Goal: Task Accomplishment & Management: Complete application form

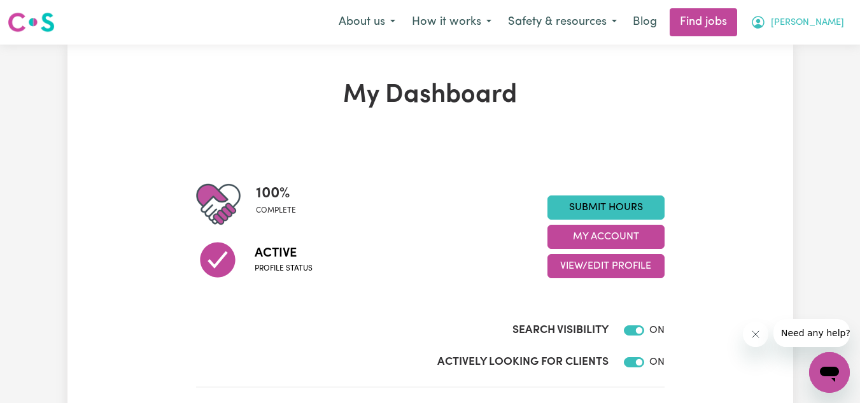
click at [809, 17] on span "[PERSON_NAME]" at bounding box center [807, 23] width 73 height 14
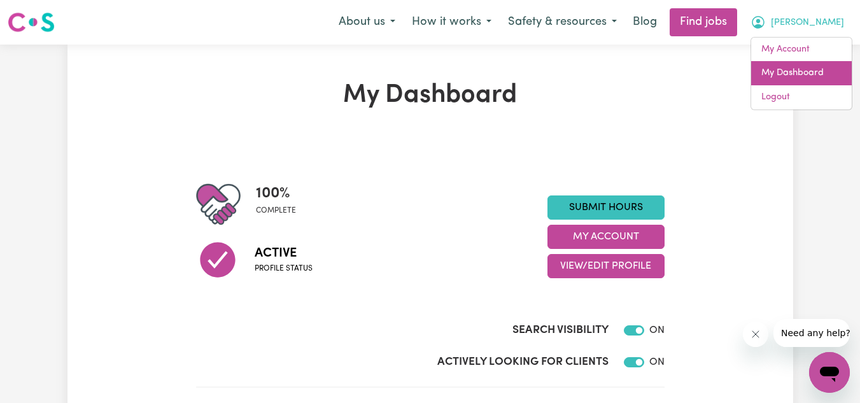
click at [791, 66] on link "My Dashboard" at bounding box center [801, 73] width 101 height 24
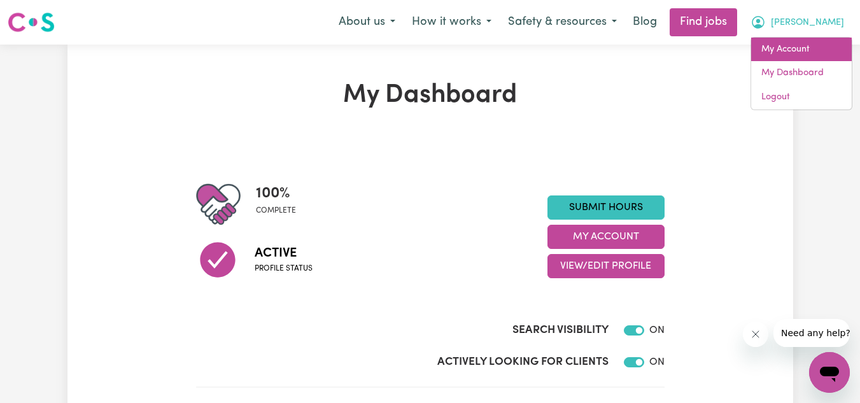
click at [795, 53] on link "My Account" at bounding box center [801, 50] width 101 height 24
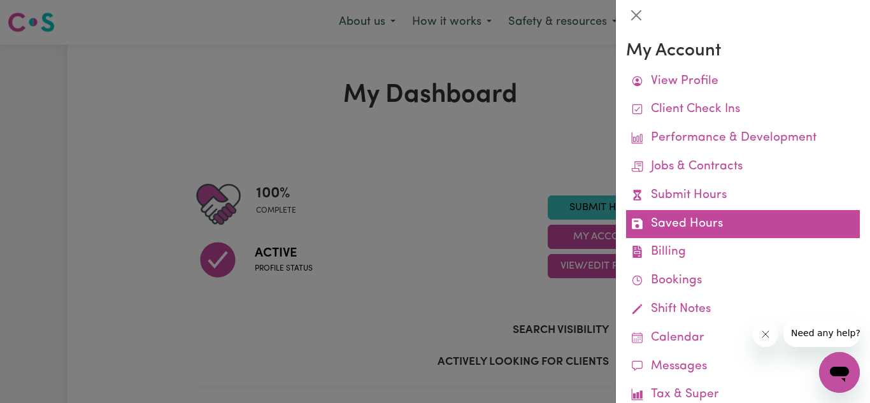
click at [712, 230] on link "Saved Hours" at bounding box center [743, 224] width 234 height 29
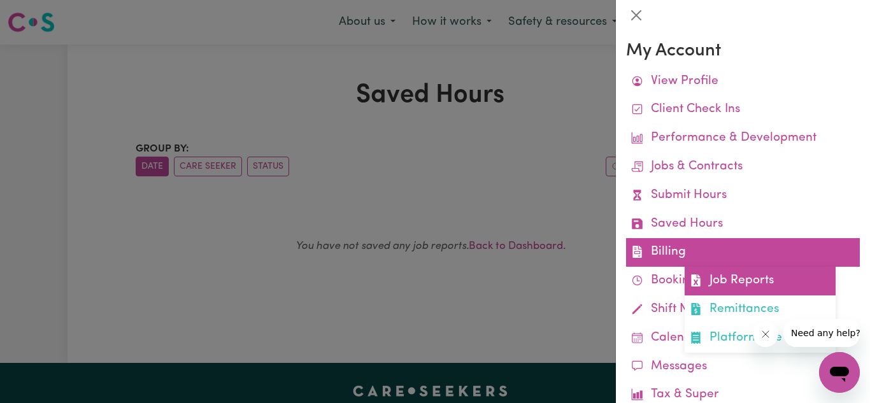
click at [705, 287] on link "Job Reports" at bounding box center [759, 281] width 151 height 29
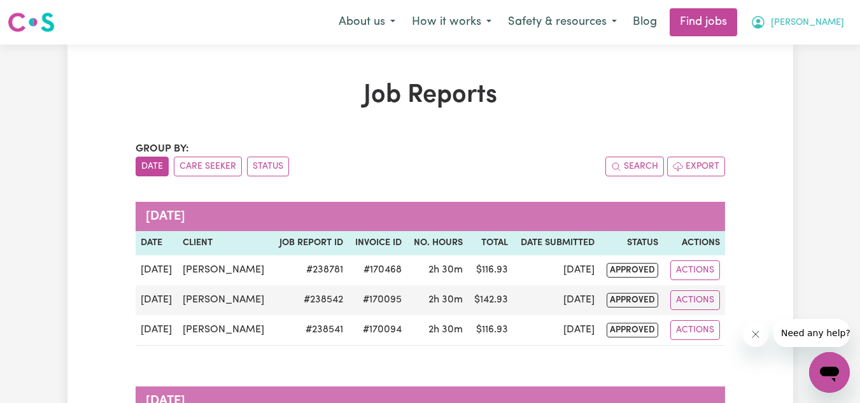
click at [829, 15] on button "[PERSON_NAME]" at bounding box center [797, 22] width 110 height 27
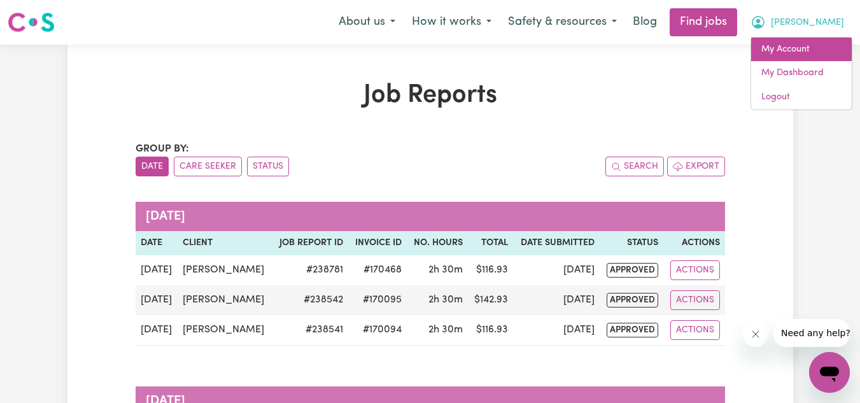
click at [792, 50] on link "My Account" at bounding box center [801, 50] width 101 height 24
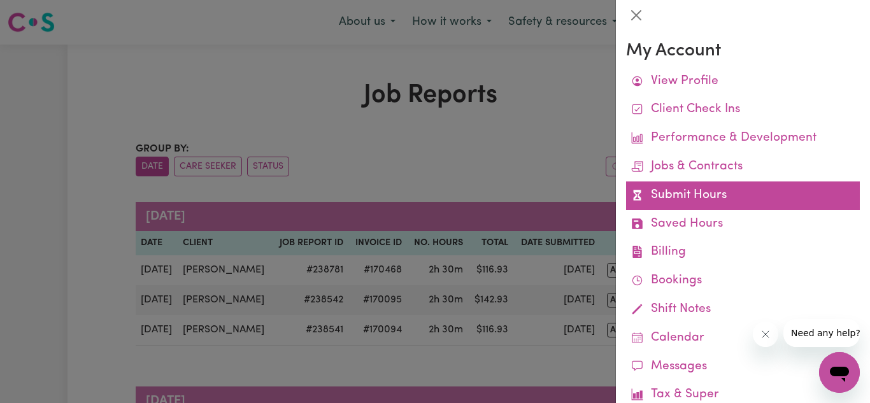
click at [703, 189] on link "Submit Hours" at bounding box center [743, 195] width 234 height 29
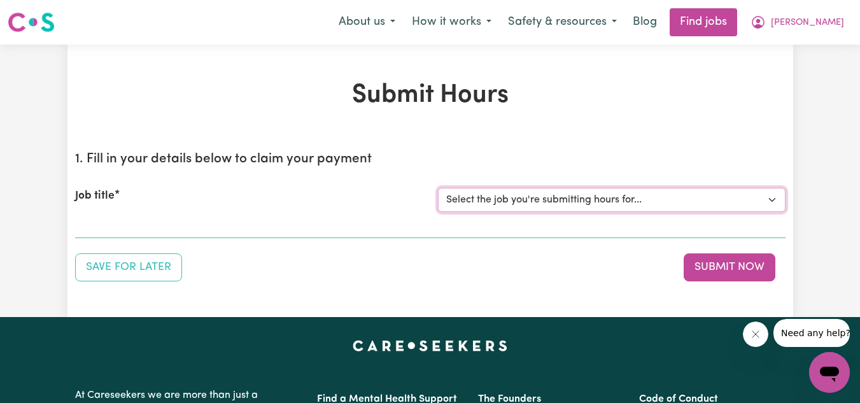
click at [653, 203] on select "Select the job you're submitting hours for... [[PERSON_NAME]] Personnel care wo…" at bounding box center [612, 200] width 348 height 24
select select "13957"
click at [438, 188] on select "Select the job you're submitting hours for... [[PERSON_NAME]] Personnel care wo…" at bounding box center [612, 200] width 348 height 24
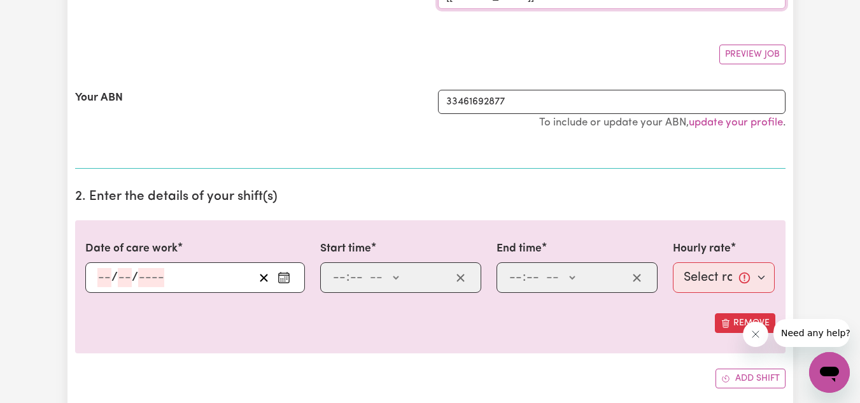
scroll to position [204, 0]
click at [291, 275] on button "Enter the date of care work" at bounding box center [284, 276] width 20 height 19
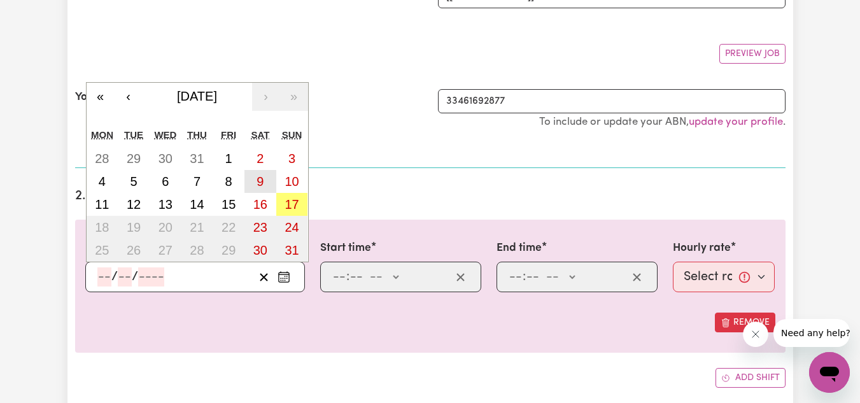
click at [268, 187] on button "9" at bounding box center [260, 181] width 32 height 23
type input "[DATE]"
type input "9"
type input "8"
type input "2025"
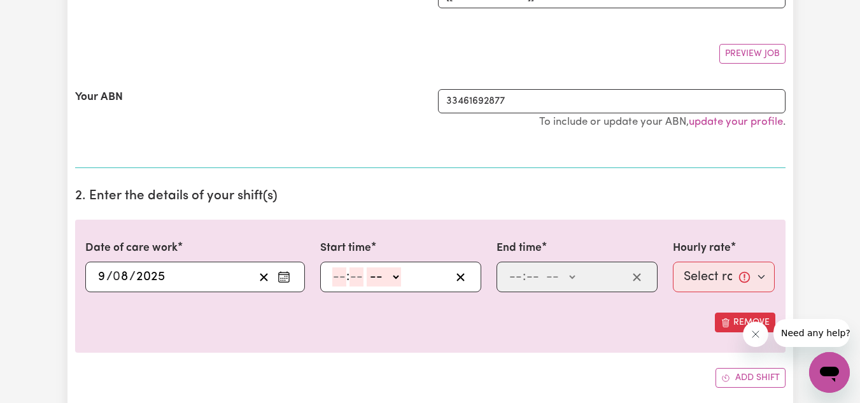
click at [334, 276] on input "number" at bounding box center [339, 276] width 14 height 19
type input "5"
type input "30"
click at [381, 284] on select "-- AM PM" at bounding box center [381, 276] width 34 height 19
select select "pm"
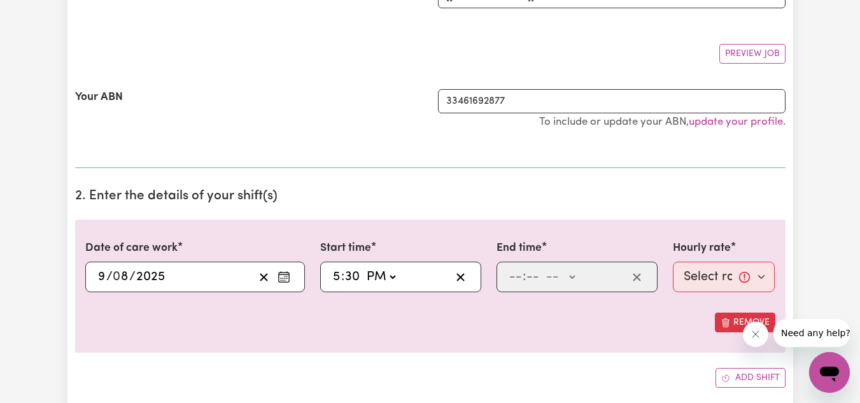
click at [364, 267] on select "-- AM PM" at bounding box center [381, 276] width 34 height 19
type input "17:30"
click at [511, 283] on input "number" at bounding box center [516, 276] width 14 height 19
type input "8"
type input "0"
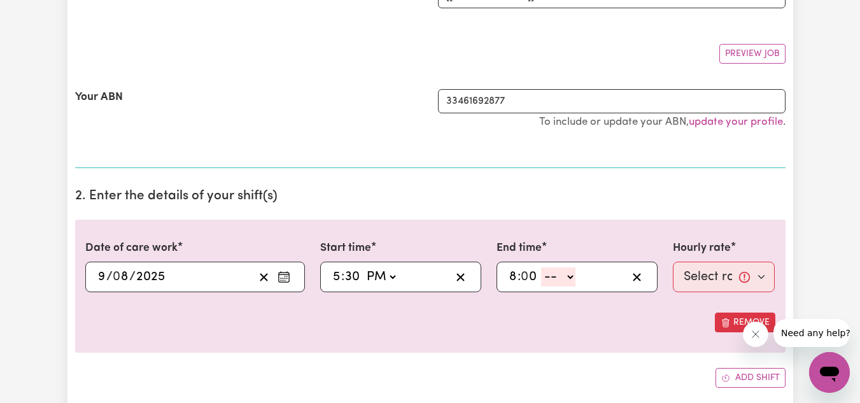
click at [567, 279] on select "-- AM PM" at bounding box center [558, 276] width 34 height 19
select select "pm"
click at [541, 267] on select "-- AM PM" at bounding box center [558, 276] width 34 height 19
type input "20:00"
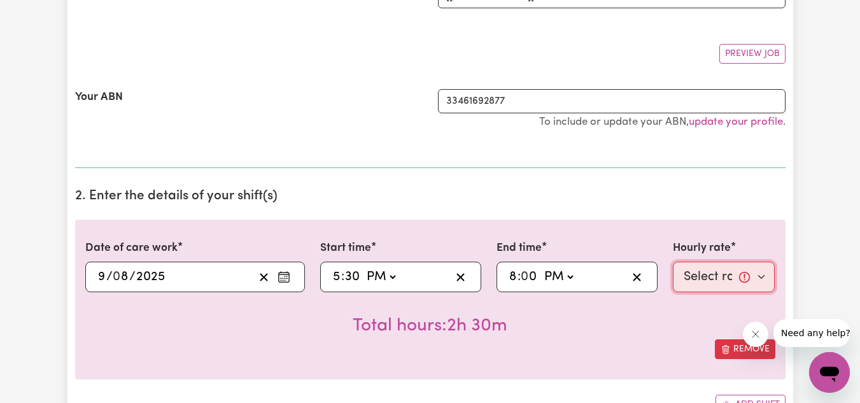
click at [720, 275] on select "Select rate... $51.40 (Weekday) $62.83 ([DATE]) $72.77 ([DATE])" at bounding box center [724, 277] width 103 height 31
select select "62.83-[DATE]"
click at [673, 262] on select "Select rate... $51.40 (Weekday) $62.83 ([DATE]) $72.77 ([DATE])" at bounding box center [724, 277] width 103 height 31
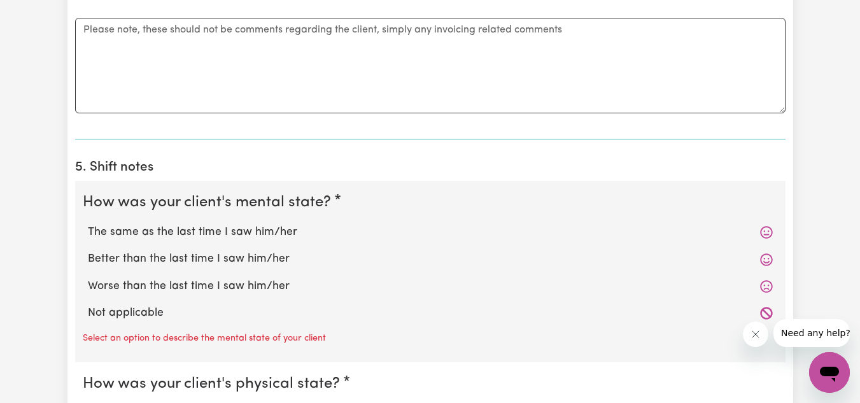
scroll to position [803, 0]
click at [257, 225] on label "The same as the last time I saw him/her" at bounding box center [430, 233] width 685 height 17
click at [88, 225] on input "The same as the last time I saw him/her" at bounding box center [87, 224] width 1 height 1
radio input "true"
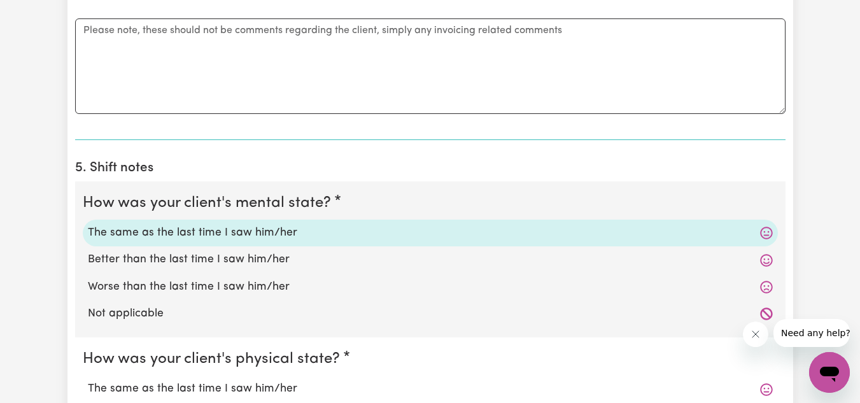
scroll to position [1099, 0]
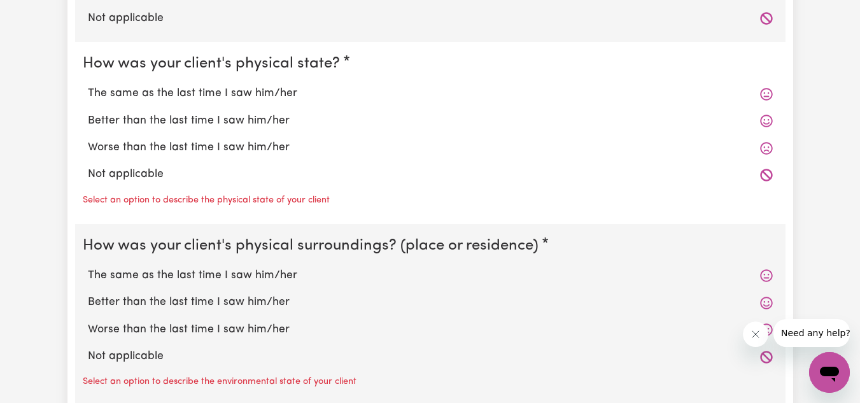
click at [269, 97] on label "The same as the last time I saw him/her" at bounding box center [430, 93] width 685 height 17
click at [88, 85] on input "The same as the last time I saw him/her" at bounding box center [87, 85] width 1 height 1
radio input "true"
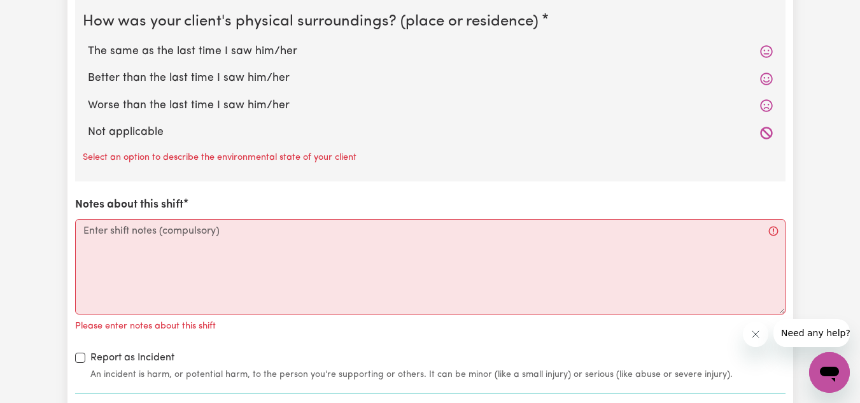
scroll to position [1305, 0]
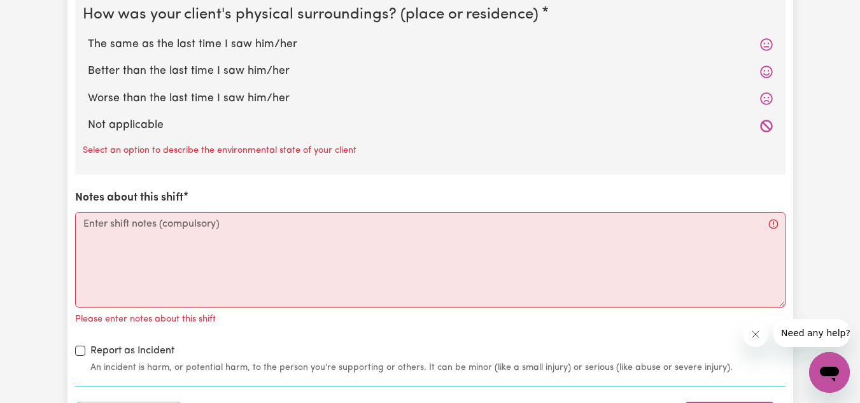
click at [262, 55] on div "The same as the last time I saw him/her" at bounding box center [430, 44] width 695 height 27
click at [270, 49] on label "The same as the last time I saw him/her" at bounding box center [430, 44] width 685 height 17
click at [88, 36] on input "The same as the last time I saw him/her" at bounding box center [87, 36] width 1 height 1
radio input "true"
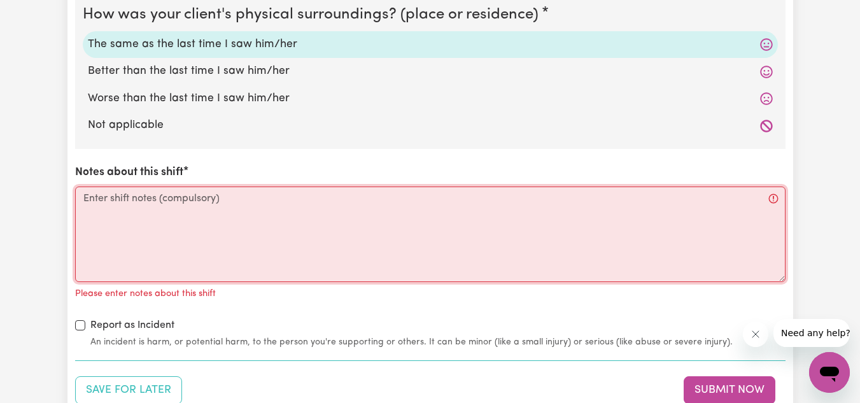
click at [176, 221] on textarea "Notes about this shift" at bounding box center [430, 235] width 711 height 96
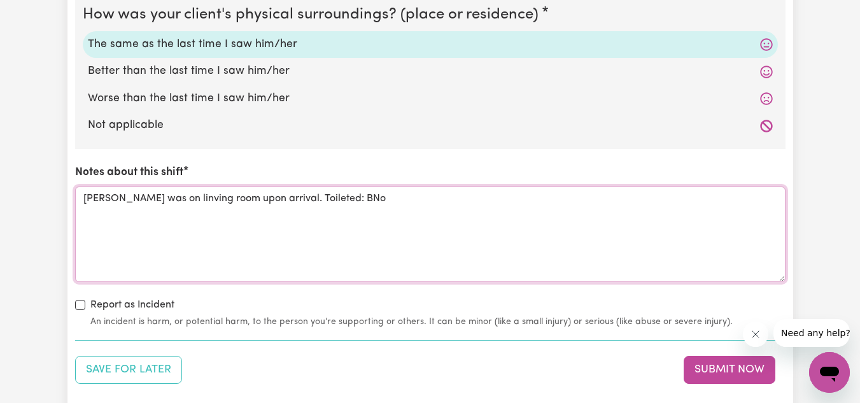
click at [169, 202] on textarea "[PERSON_NAME] was on linving room upon arrival. Toileted: BNo" at bounding box center [430, 235] width 711 height 96
click at [414, 206] on textarea "[PERSON_NAME] was on living room upon arrival. Toileted: BNo" at bounding box center [430, 235] width 711 height 96
click at [344, 197] on textarea "[PERSON_NAME] was on living room upon arrival. Toileted: BNO.n Changed him" at bounding box center [430, 235] width 711 height 96
click at [435, 209] on textarea "[PERSON_NAME] was on living room upon arrival. Toileted: BNO. Changed him" at bounding box center [430, 235] width 711 height 96
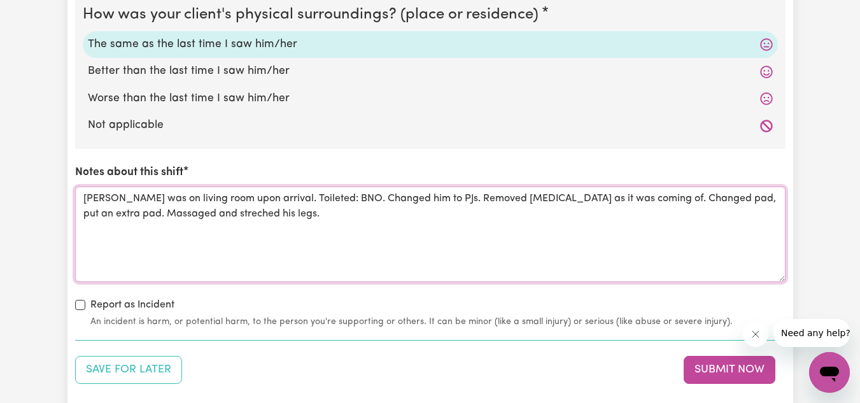
click at [173, 220] on textarea "[PERSON_NAME] was on living room upon arrival. Toileted: BNO. Changed him to PJ…" at bounding box center [430, 235] width 711 height 96
click at [263, 215] on textarea "[PERSON_NAME] was on living room upon arrival. Toileted: BNO. Changed him to PJ…" at bounding box center [430, 235] width 711 height 96
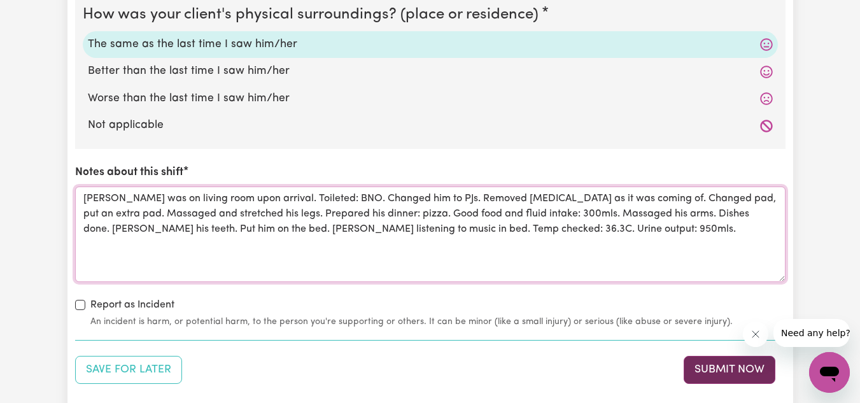
type textarea "[PERSON_NAME] was on living room upon arrival. Toileted: BNO. Changed him to PJ…"
click at [739, 366] on button "Submit Now" at bounding box center [730, 370] width 92 height 28
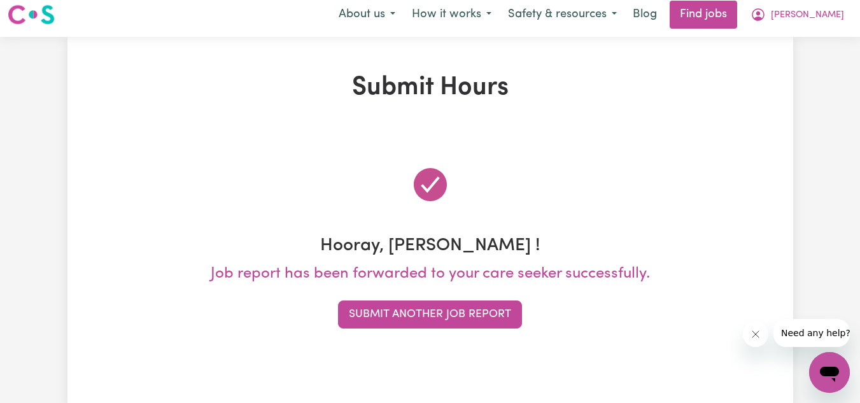
scroll to position [0, 0]
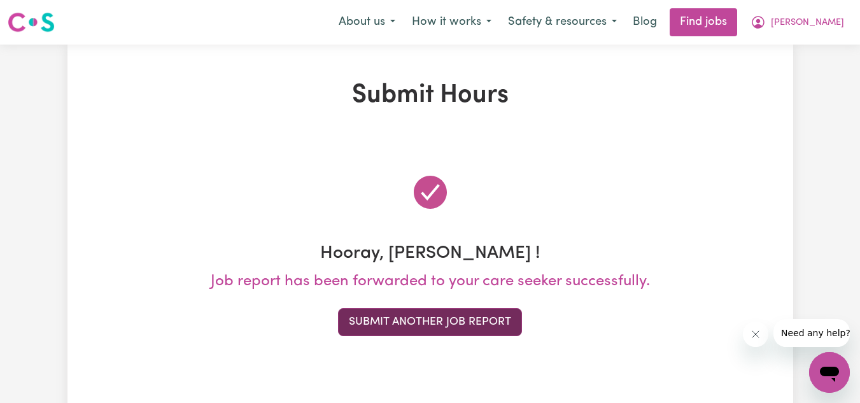
click at [478, 325] on button "Submit Another Job Report" at bounding box center [430, 322] width 184 height 28
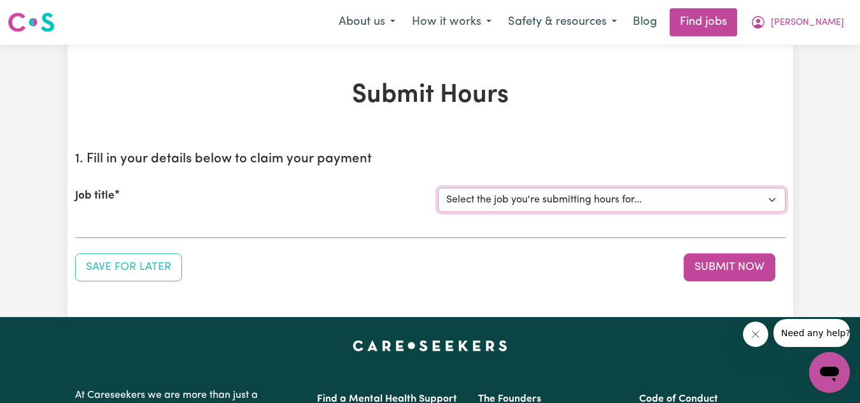
click at [551, 191] on select "Select the job you're submitting hours for... [[PERSON_NAME]] Personnel care wo…" at bounding box center [612, 200] width 348 height 24
select select "13957"
click at [438, 188] on select "Select the job you're submitting hours for... [[PERSON_NAME]] Personnel care wo…" at bounding box center [612, 200] width 348 height 24
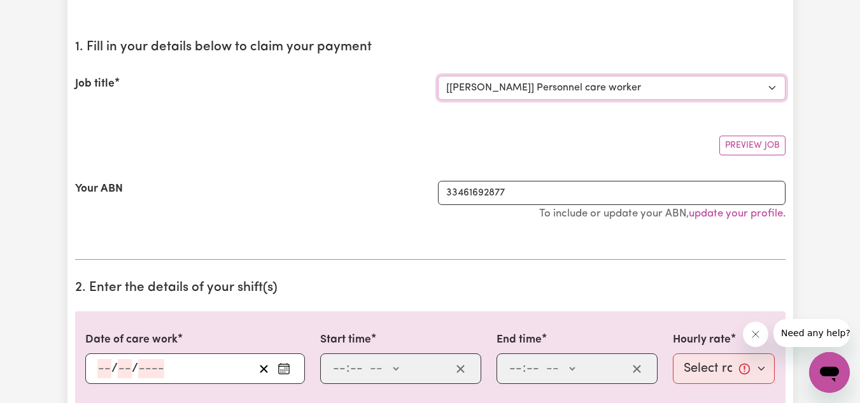
scroll to position [165, 0]
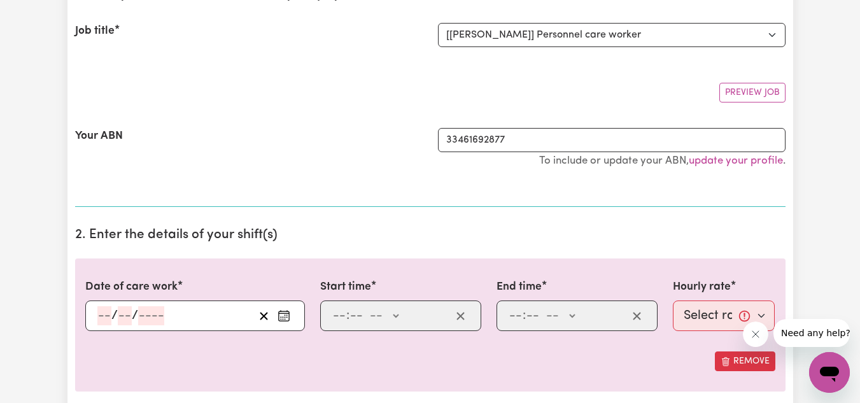
click at [283, 315] on icon "Enter the date of care work" at bounding box center [284, 315] width 13 height 13
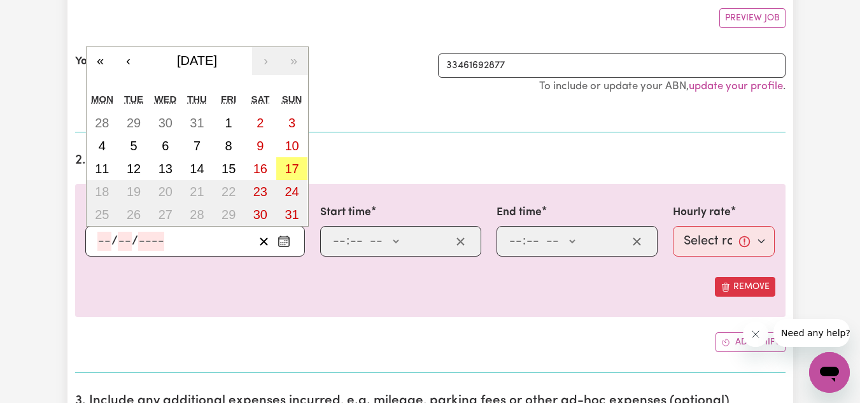
scroll to position [247, 0]
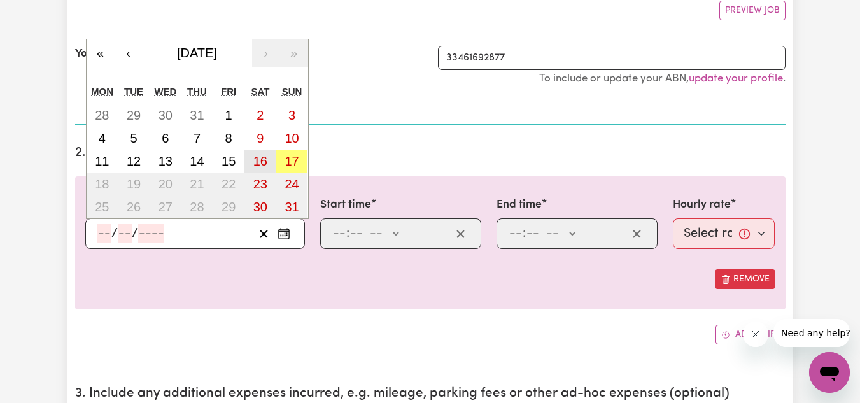
click at [266, 153] on button "16" at bounding box center [260, 161] width 32 height 23
type input "[DATE]"
type input "16"
type input "8"
type input "2025"
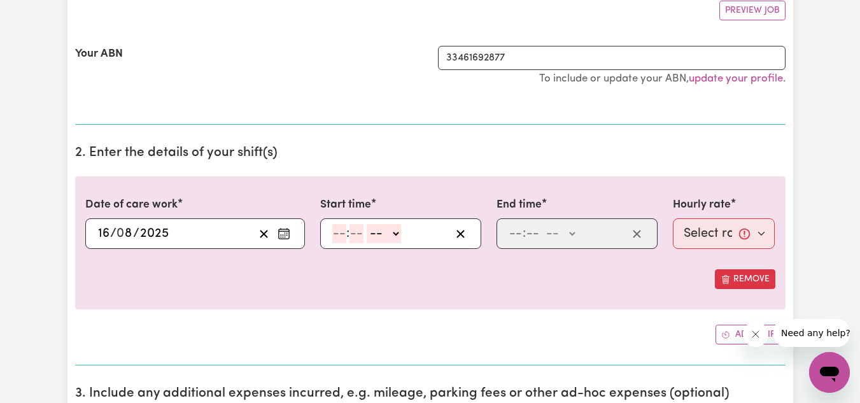
click at [342, 234] on input "number" at bounding box center [339, 233] width 14 height 19
type input "8"
type input "0"
click at [395, 239] on select "-- AM PM" at bounding box center [382, 233] width 34 height 19
select select "am"
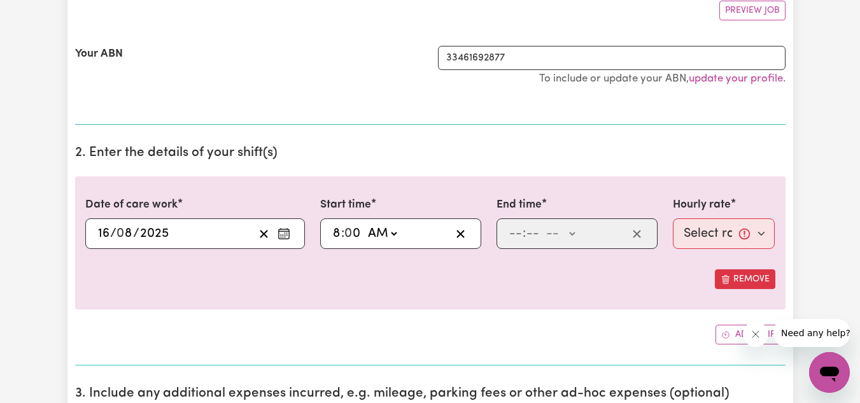
click at [365, 224] on select "-- AM PM" at bounding box center [382, 233] width 34 height 19
type input "08:00"
click at [513, 236] on input "number" at bounding box center [516, 233] width 14 height 19
type input "2"
type input "0"
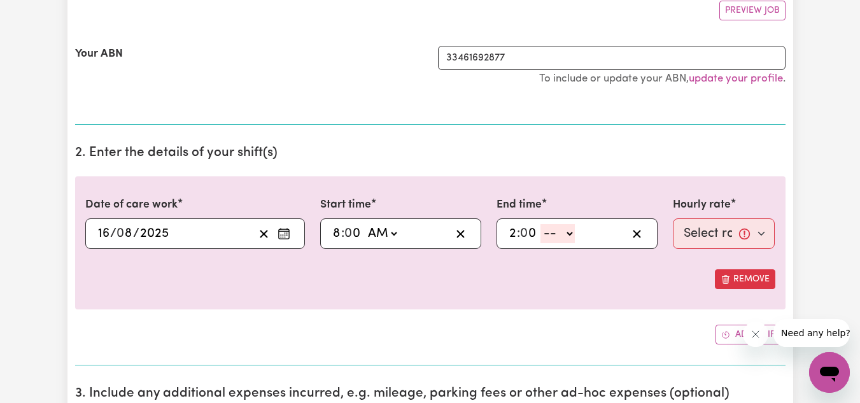
click at [562, 237] on select "-- AM PM" at bounding box center [558, 233] width 34 height 19
select select "pm"
click at [541, 224] on select "-- AM PM" at bounding box center [558, 233] width 34 height 19
type input "14:00"
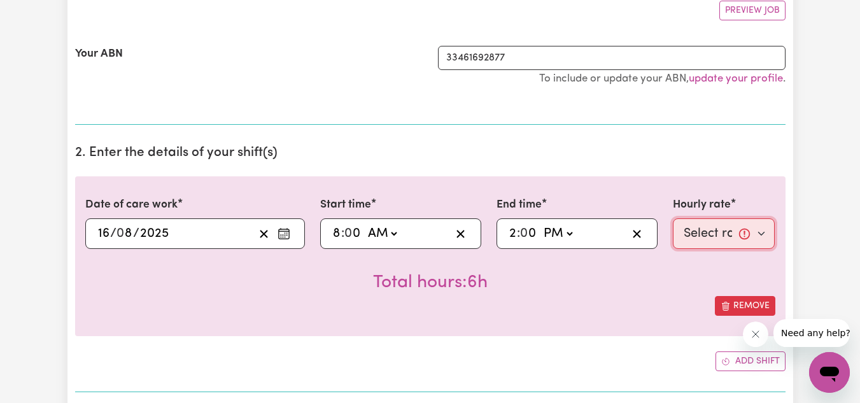
click at [730, 225] on select "Select rate... $51.40 (Weekday) $62.83 ([DATE]) $72.77 ([DATE])" at bounding box center [724, 233] width 103 height 31
select select "62.83-[DATE]"
click at [673, 218] on select "Select rate... $51.40 (Weekday) $62.83 ([DATE]) $72.77 ([DATE])" at bounding box center [724, 233] width 103 height 31
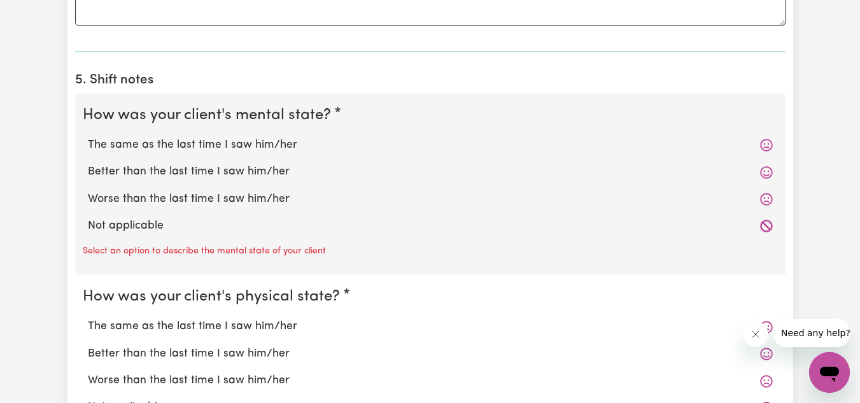
scroll to position [892, 0]
click at [407, 150] on label "The same as the last time I saw him/her" at bounding box center [430, 144] width 685 height 17
click at [88, 136] on input "The same as the last time I saw him/her" at bounding box center [87, 136] width 1 height 1
radio input "true"
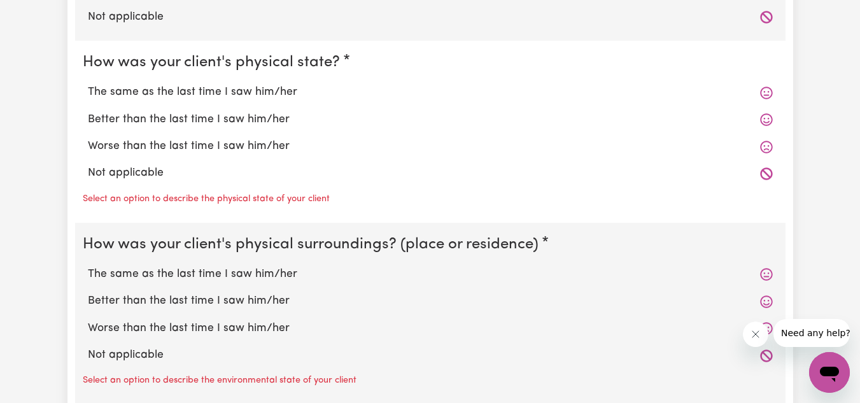
scroll to position [1103, 0]
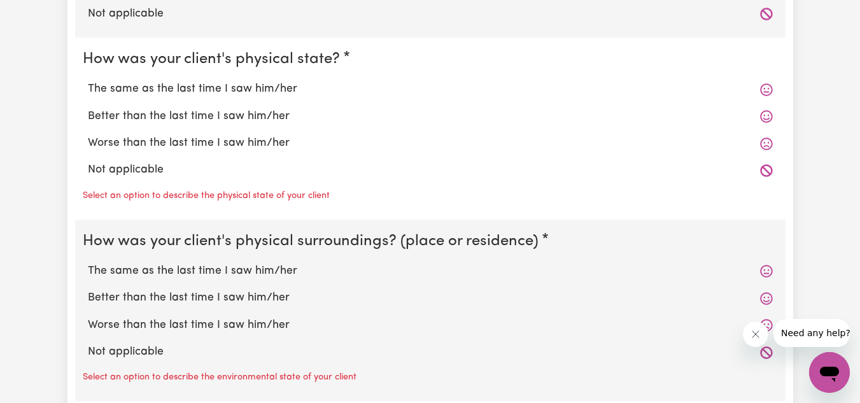
click at [297, 89] on label "The same as the last time I saw him/her" at bounding box center [430, 89] width 685 height 17
click at [88, 81] on input "The same as the last time I saw him/her" at bounding box center [87, 80] width 1 height 1
radio input "true"
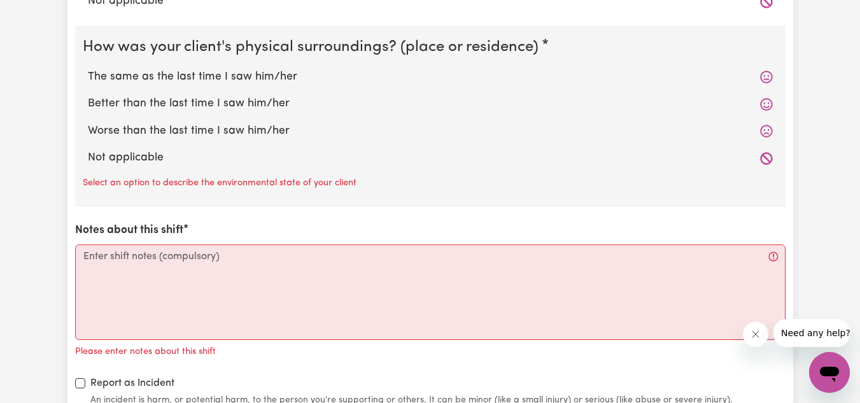
scroll to position [1273, 0]
click at [264, 76] on label "The same as the last time I saw him/her" at bounding box center [430, 76] width 685 height 17
click at [88, 68] on input "The same as the last time I saw him/her" at bounding box center [87, 67] width 1 height 1
radio input "true"
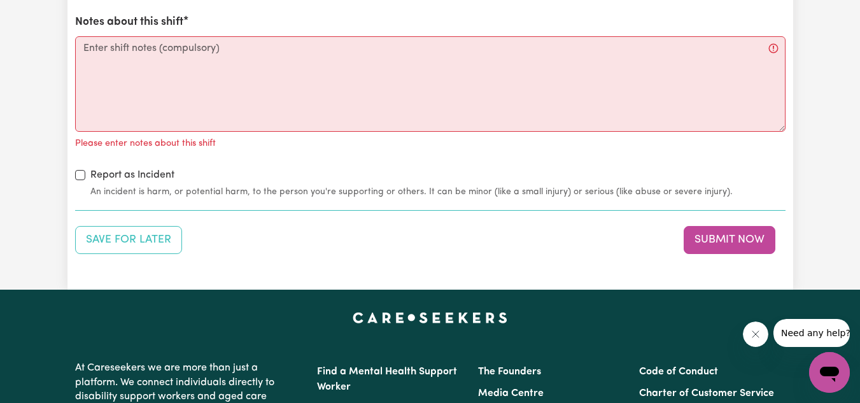
scroll to position [1466, 0]
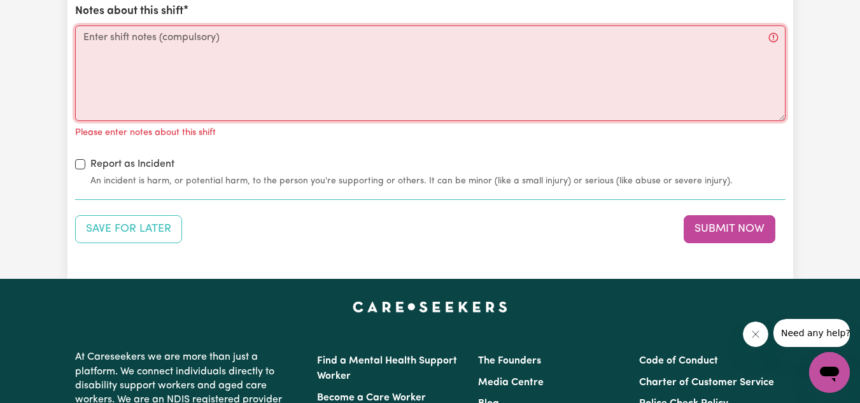
click at [196, 80] on textarea "Notes about this shift" at bounding box center [430, 73] width 711 height 96
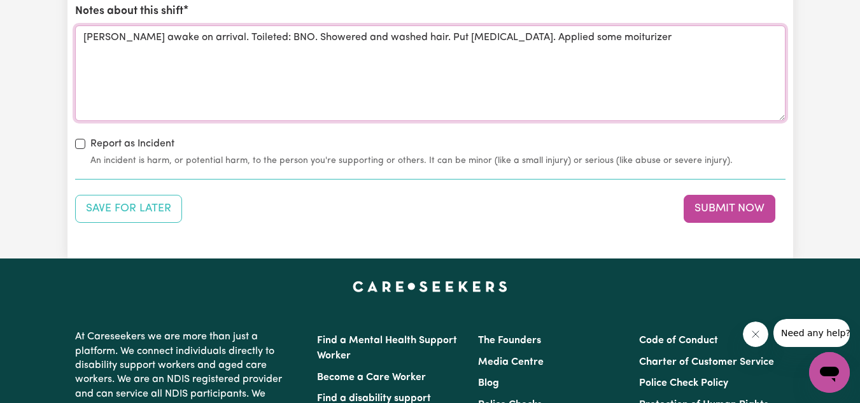
click at [553, 43] on textarea "[PERSON_NAME] awake on arrival. Toileted: BNO. Showered and washed hair. Put [M…" at bounding box center [430, 73] width 711 height 96
click at [637, 45] on textarea "[PERSON_NAME] awake on arrival. Toileted: BNO. Showered and washed hair. Put [M…" at bounding box center [430, 73] width 711 height 96
click at [653, 42] on textarea "[PERSON_NAME] awake on arrival. Toileted: BNO. Showered and washed hair. Put [M…" at bounding box center [430, 73] width 711 height 96
click at [740, 44] on textarea "[PERSON_NAME] awake on arrival. Toileted: BNO. Showered and washed hair. Put [M…" at bounding box center [430, 73] width 711 height 96
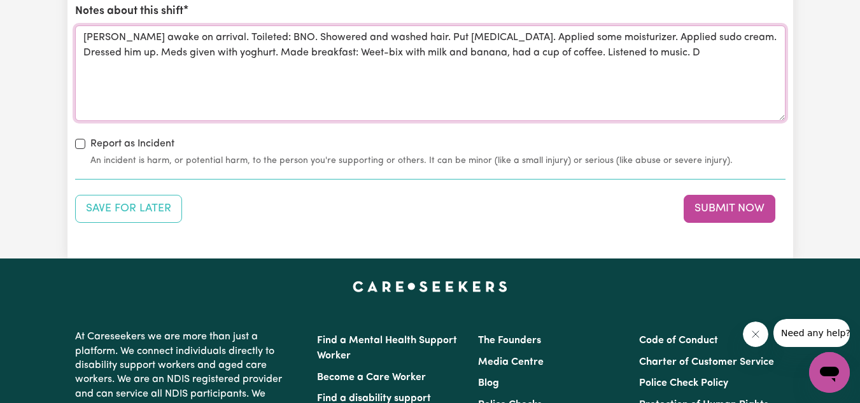
scroll to position [1474, 0]
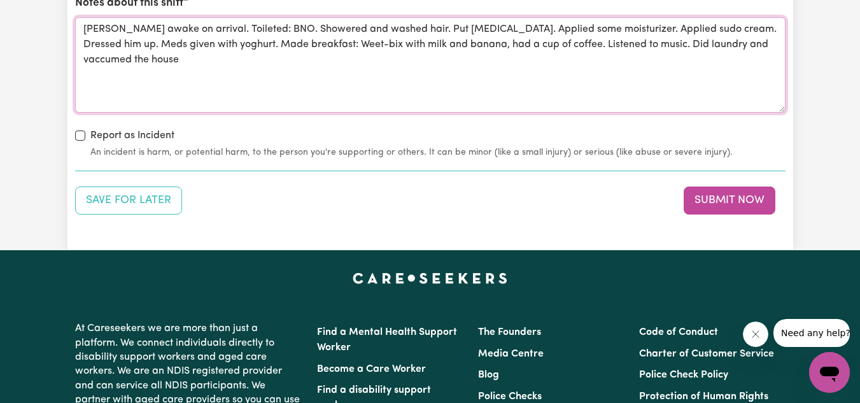
click at [715, 41] on textarea "[PERSON_NAME] awake on arrival. Toileted: BNO. Showered and washed hair. Put [M…" at bounding box center [430, 65] width 711 height 96
click at [415, 85] on textarea "[PERSON_NAME] awake on arrival. Toileted: BNO. Showered and washed hair. Put [M…" at bounding box center [430, 65] width 711 height 96
click at [714, 45] on textarea "[PERSON_NAME] awake on arrival. Toileted: BNO. Showered and washed hair. Put [M…" at bounding box center [430, 65] width 711 height 96
click at [676, 78] on textarea "[PERSON_NAME] awake on arrival. Toileted: BNO. Showered and washed hair. Put [M…" at bounding box center [430, 65] width 711 height 96
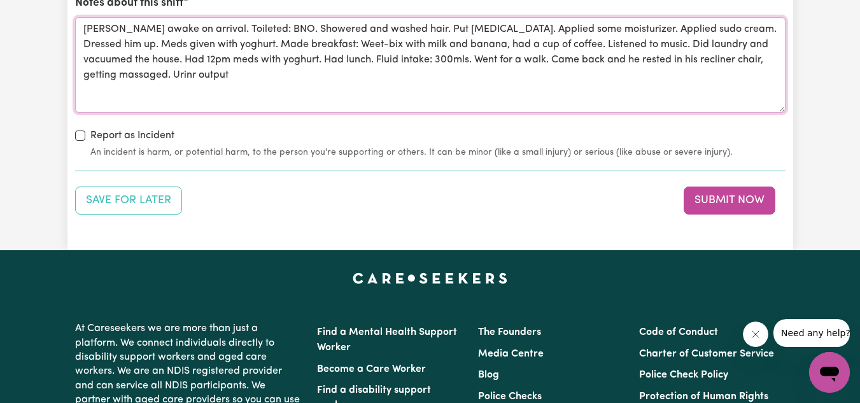
click at [160, 83] on textarea "[PERSON_NAME] awake on arrival. Toileted: BNO. Showered and washed hair. Put [M…" at bounding box center [430, 65] width 711 height 96
type textarea "[PERSON_NAME] awake on arrival. Toileted: BNO. Showered and washed hair. Put [M…"
click at [719, 199] on button "Submit Now" at bounding box center [730, 201] width 92 height 28
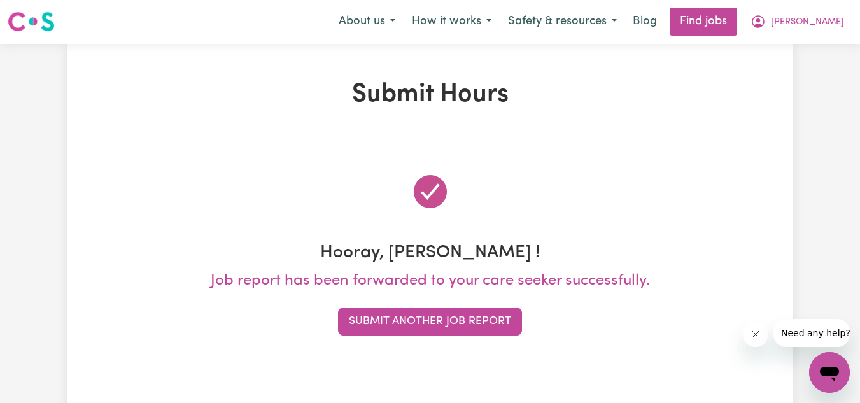
scroll to position [0, 0]
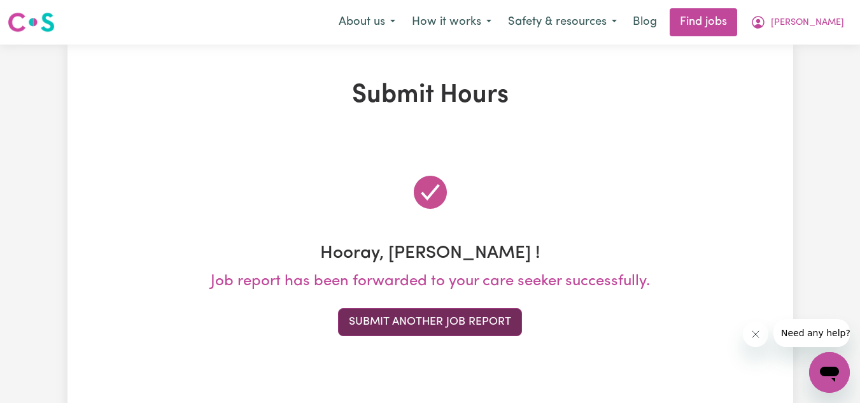
click at [480, 325] on button "Submit Another Job Report" at bounding box center [430, 322] width 184 height 28
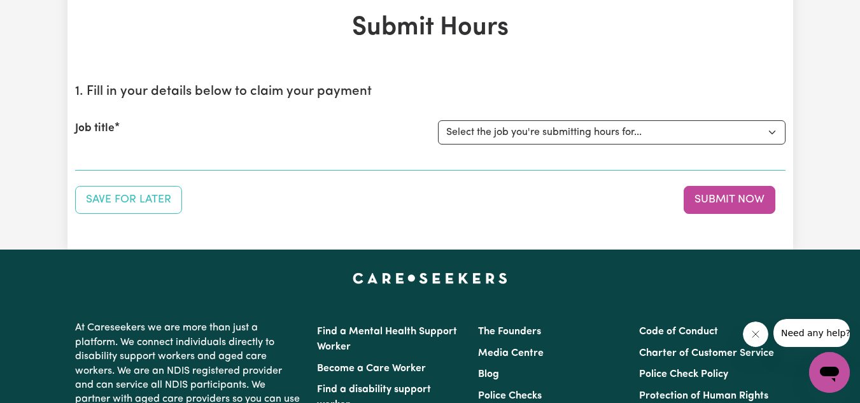
scroll to position [71, 0]
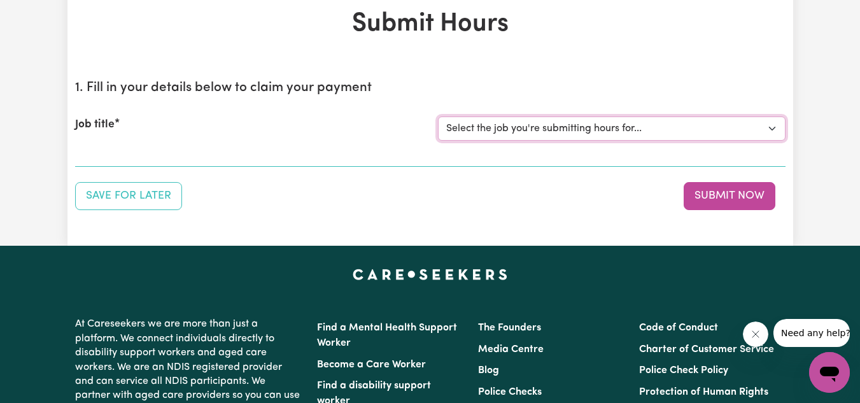
click at [520, 136] on select "Select the job you're submitting hours for... [[PERSON_NAME]] Personnel care wo…" at bounding box center [612, 129] width 348 height 24
select select "13957"
click at [438, 117] on select "Select the job you're submitting hours for... [[PERSON_NAME]] Personnel care wo…" at bounding box center [612, 129] width 348 height 24
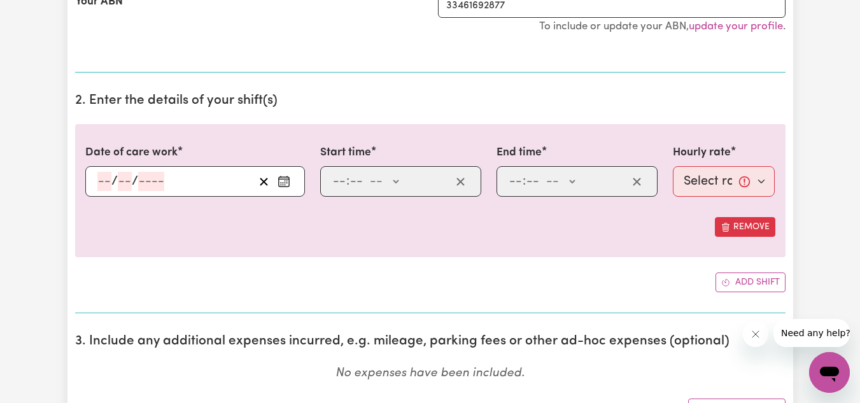
scroll to position [302, 0]
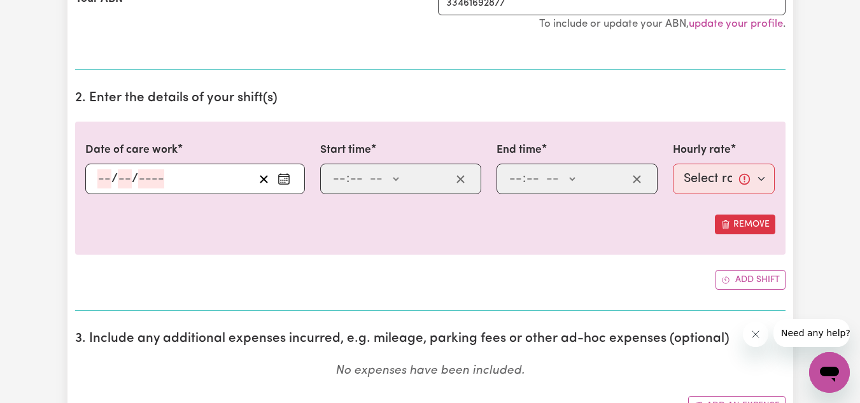
click at [288, 182] on icon "Enter the date of care work" at bounding box center [284, 179] width 13 height 13
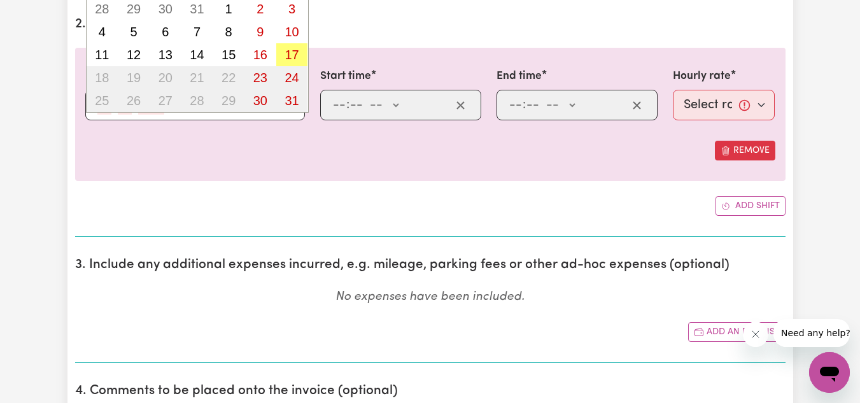
scroll to position [376, 0]
click at [272, 49] on button "16" at bounding box center [260, 54] width 32 height 23
type input "[DATE]"
type input "16"
type input "8"
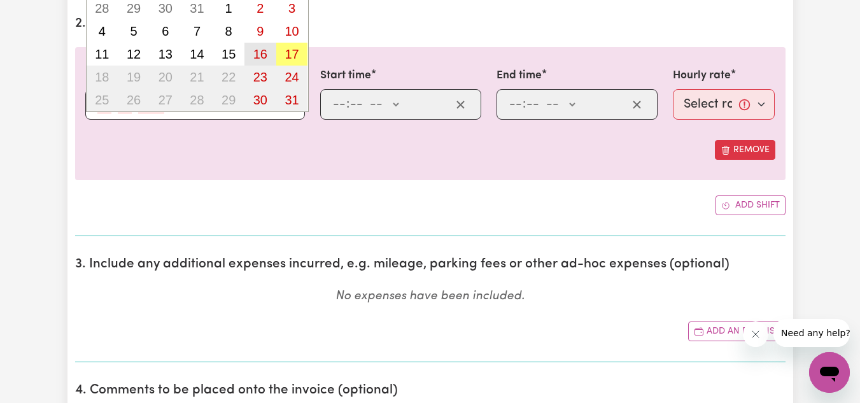
type input "2025"
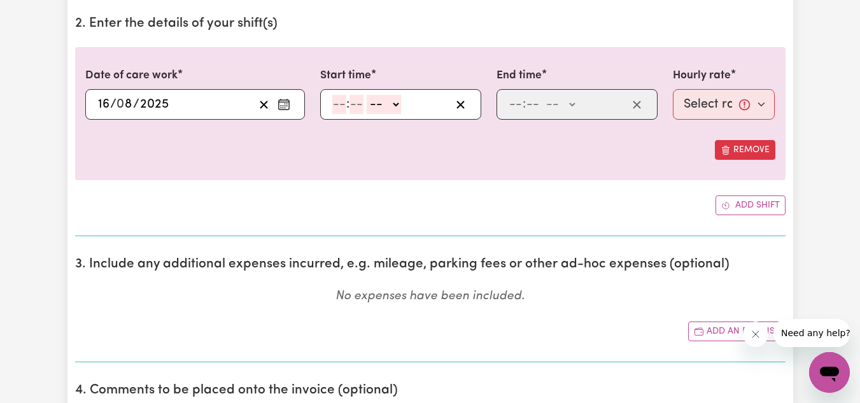
click at [283, 106] on icon "Enter the date of care work" at bounding box center [284, 104] width 13 height 13
click at [339, 103] on input "number" at bounding box center [339, 104] width 14 height 19
type input "6"
type input "0"
click at [379, 104] on select "-- AM PM" at bounding box center [382, 104] width 34 height 19
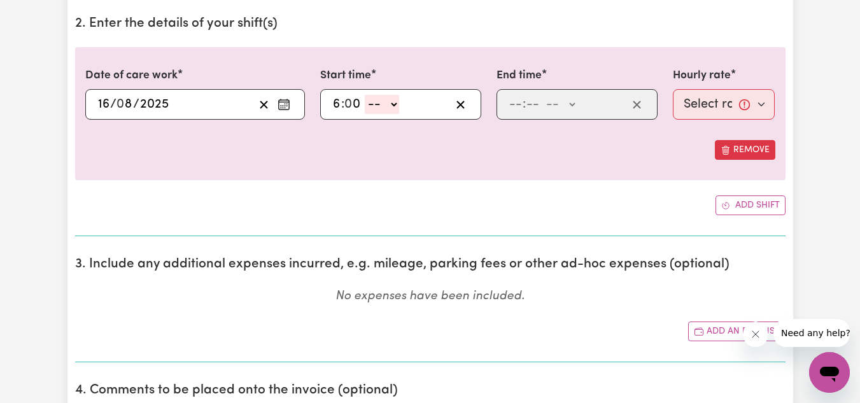
select select "pm"
click at [365, 95] on select "-- AM PM" at bounding box center [382, 104] width 34 height 19
type input "18:00"
click at [517, 99] on input "number" at bounding box center [516, 104] width 14 height 19
click at [517, 99] on input "8" at bounding box center [513, 104] width 9 height 19
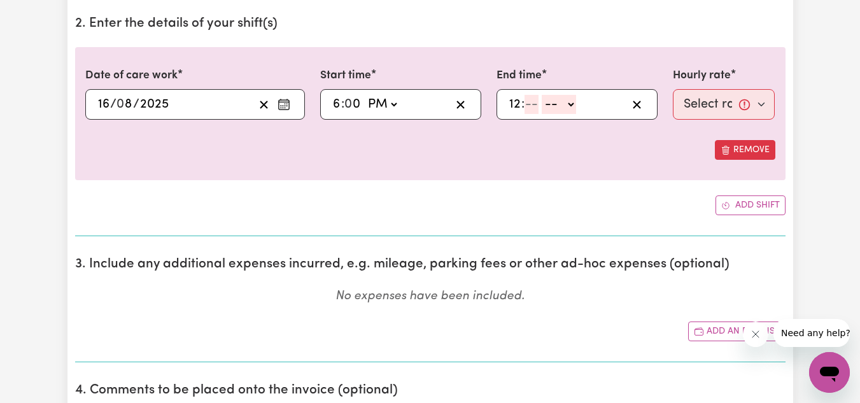
click at [514, 104] on input "12" at bounding box center [515, 104] width 13 height 19
type input "8"
type input "0"
click at [560, 101] on select "-- AM PM" at bounding box center [558, 104] width 34 height 19
select select "pm"
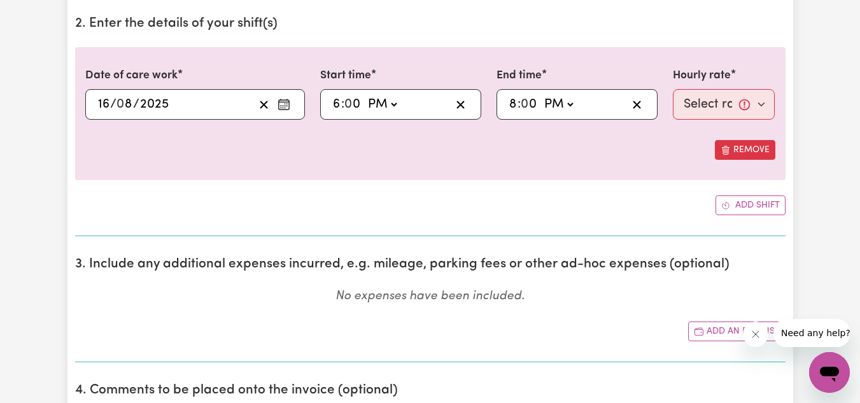
click at [541, 95] on select "-- AM PM" at bounding box center [558, 104] width 34 height 19
type input "20:00"
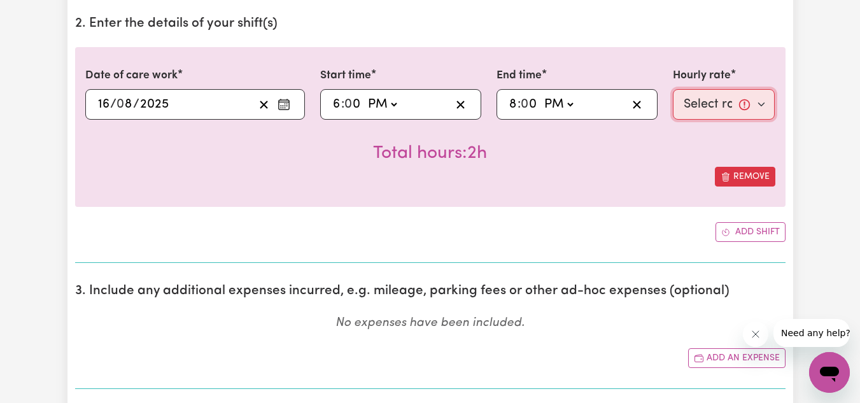
click at [721, 97] on select "Select rate... $51.40 (Weekday) $62.83 ([DATE]) $72.77 ([DATE])" at bounding box center [724, 104] width 103 height 31
select select "62.83-[DATE]"
click at [673, 89] on select "Select rate... $51.40 (Weekday) $62.83 ([DATE]) $72.77 ([DATE])" at bounding box center [724, 104] width 103 height 31
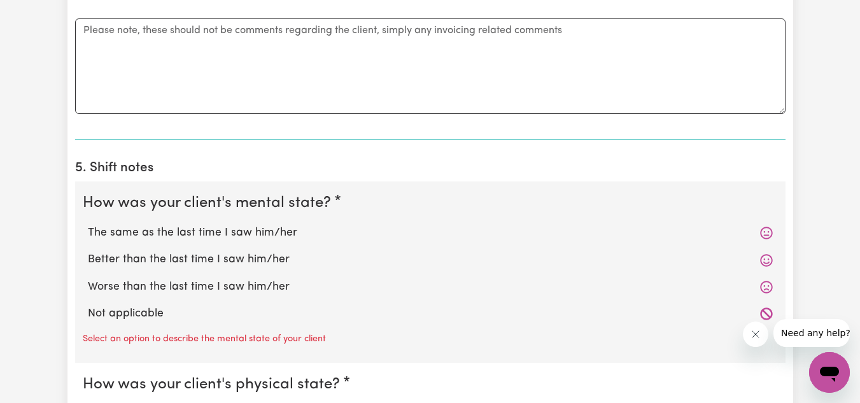
scroll to position [818, 0]
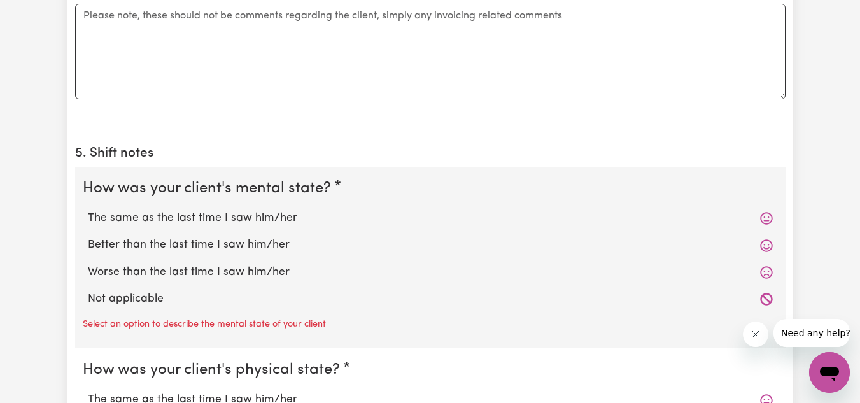
click at [665, 229] on div "The same as the last time I saw him/her" at bounding box center [430, 218] width 695 height 27
click at [223, 213] on label "The same as the last time I saw him/her" at bounding box center [430, 218] width 685 height 17
click at [88, 210] on input "The same as the last time I saw him/her" at bounding box center [87, 209] width 1 height 1
radio input "true"
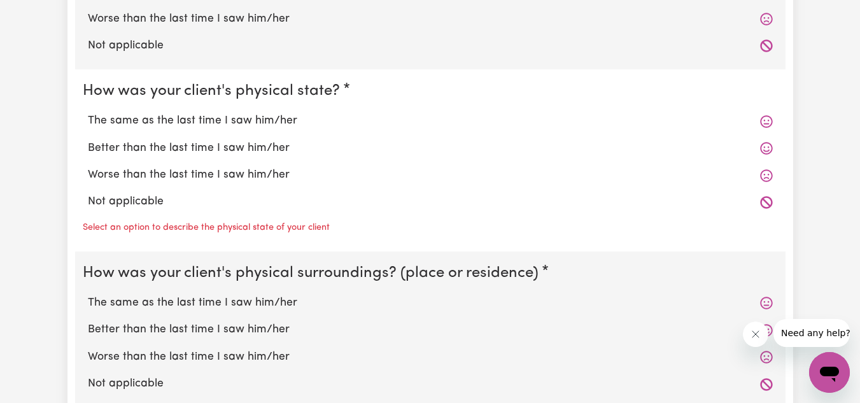
scroll to position [1077, 0]
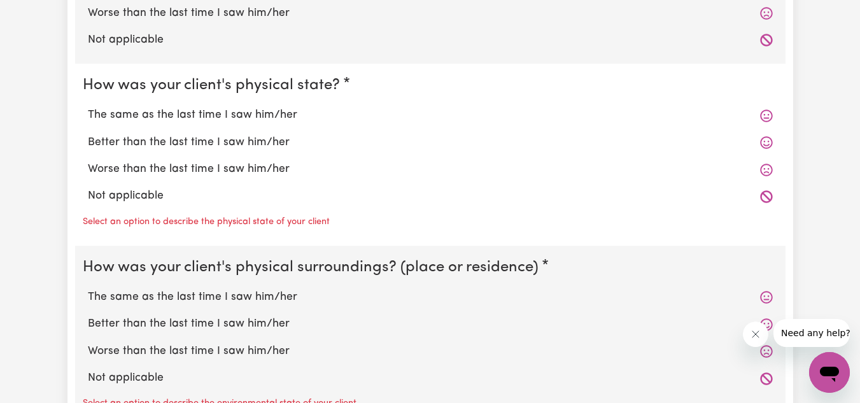
click at [442, 106] on div "The same as the last time I saw him/her" at bounding box center [430, 115] width 695 height 27
click at [439, 114] on label "The same as the last time I saw him/her" at bounding box center [430, 115] width 685 height 17
click at [88, 107] on input "The same as the last time I saw him/her" at bounding box center [87, 106] width 1 height 1
radio input "true"
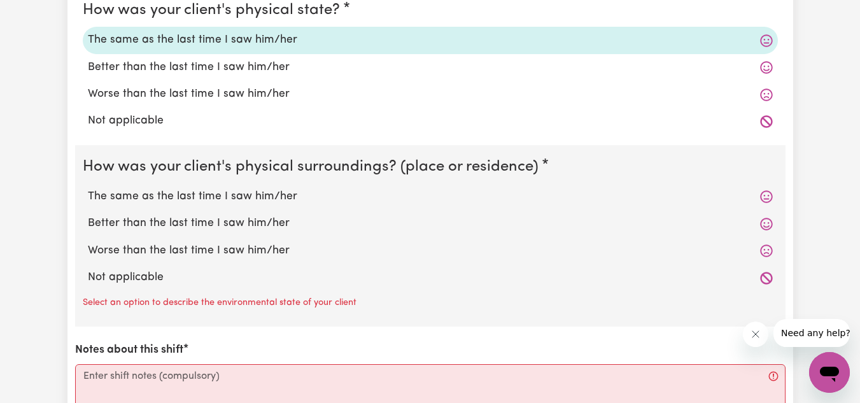
scroll to position [1162, 0]
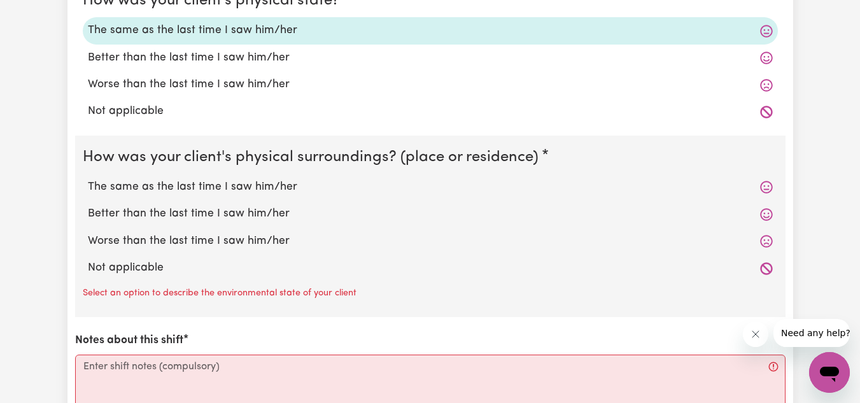
click at [371, 193] on label "The same as the last time I saw him/her" at bounding box center [430, 187] width 685 height 17
click at [88, 179] on input "The same as the last time I saw him/her" at bounding box center [87, 178] width 1 height 1
radio input "true"
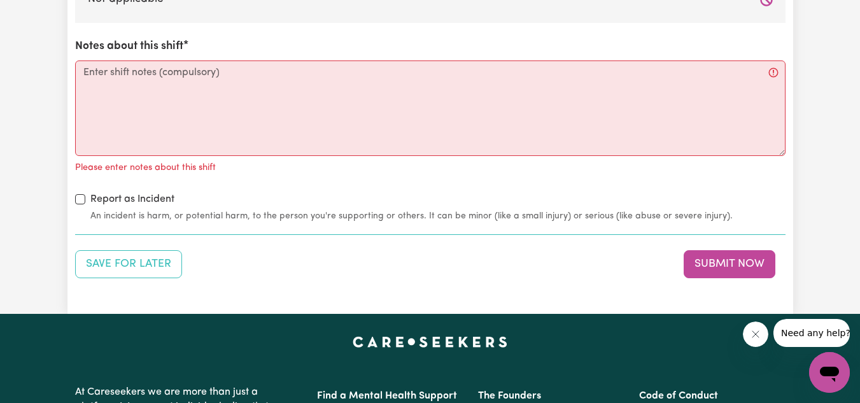
scroll to position [1431, 0]
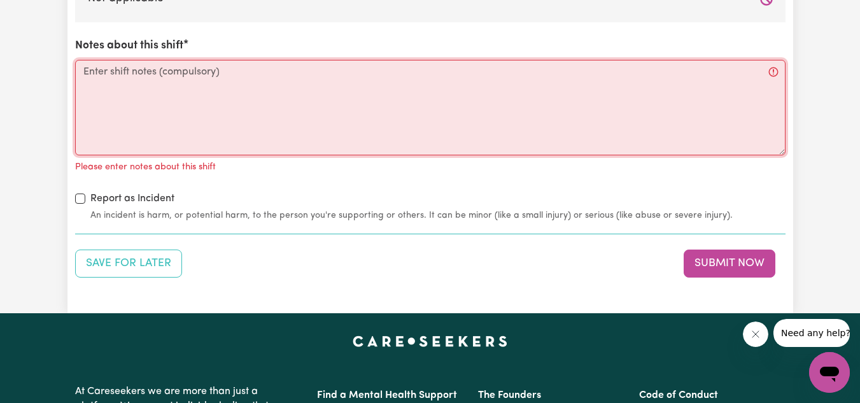
click at [253, 94] on textarea "Notes about this shift" at bounding box center [430, 108] width 711 height 96
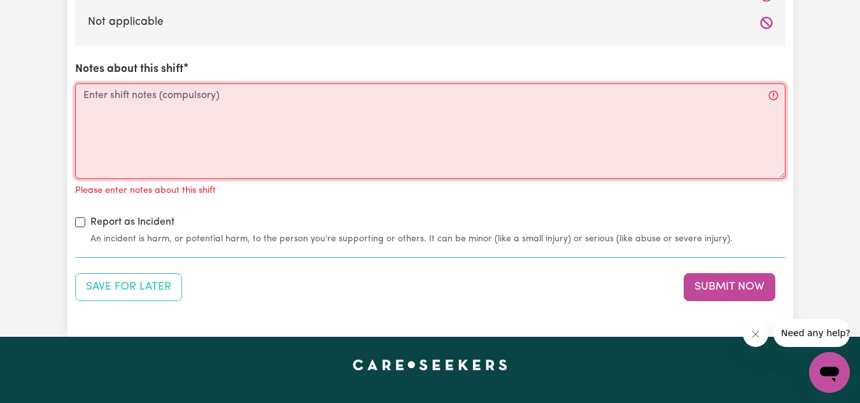
scroll to position [1407, 0]
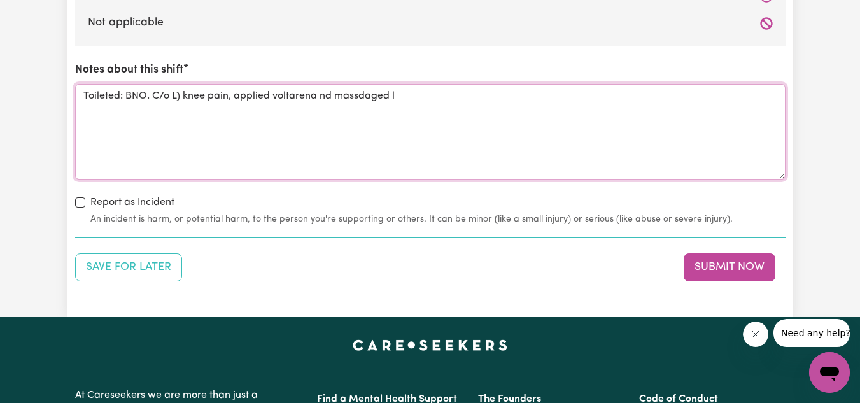
click at [364, 93] on textarea "Toileted: BNO. C/o L) knee pain, applied voltarena nd massdaged l" at bounding box center [430, 132] width 711 height 96
click at [320, 104] on textarea "Toileted: BNO. C/o L) knee pain, applied voltarena nd massaged l" at bounding box center [430, 132] width 711 height 96
click at [399, 102] on textarea "Toileted: BNO. C/o L) knee pain, applied [MEDICAL_DATA] and massaged l" at bounding box center [430, 132] width 711 height 96
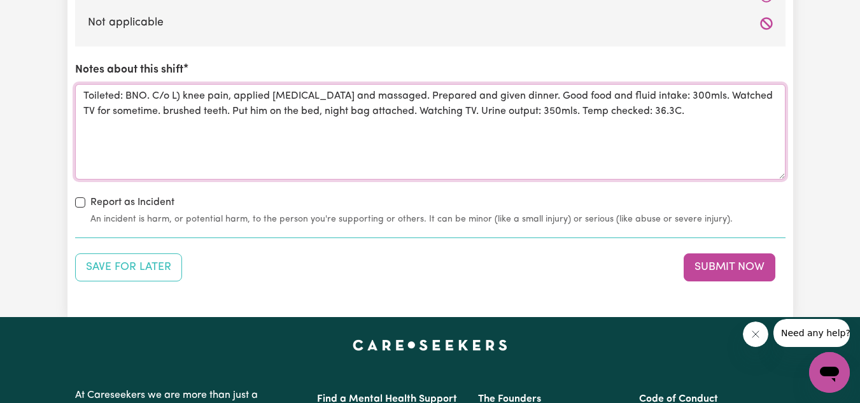
click at [136, 112] on textarea "Toileted: BNO. C/o L) knee pain, applied [MEDICAL_DATA] and massaged. Prepared …" at bounding box center [430, 132] width 711 height 96
type textarea "Toileted: BNO. C/o L) knee pain, applied [MEDICAL_DATA] and massaged. Prepared …"
click at [734, 263] on button "Submit Now" at bounding box center [730, 267] width 92 height 28
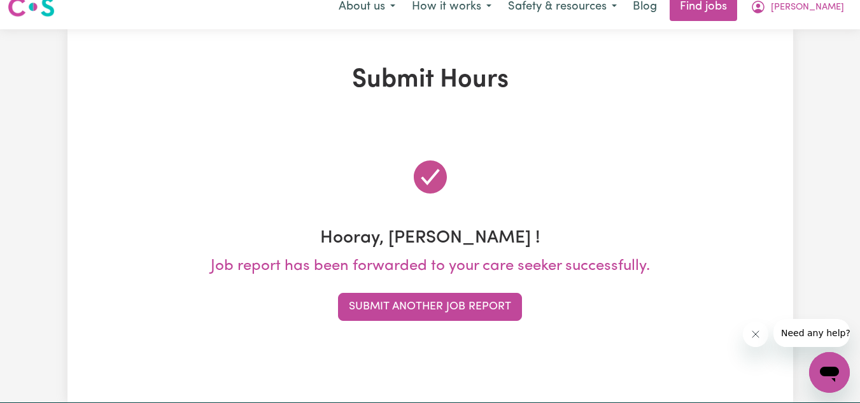
scroll to position [0, 0]
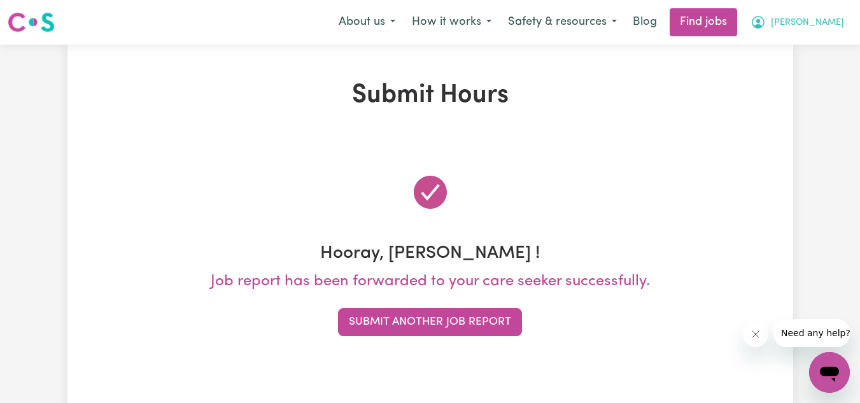
click at [810, 11] on button "[PERSON_NAME]" at bounding box center [797, 22] width 110 height 27
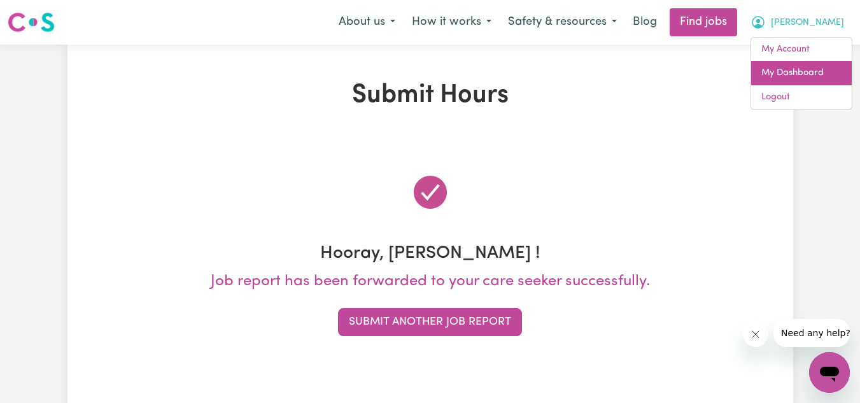
click at [809, 67] on link "My Dashboard" at bounding box center [801, 73] width 101 height 24
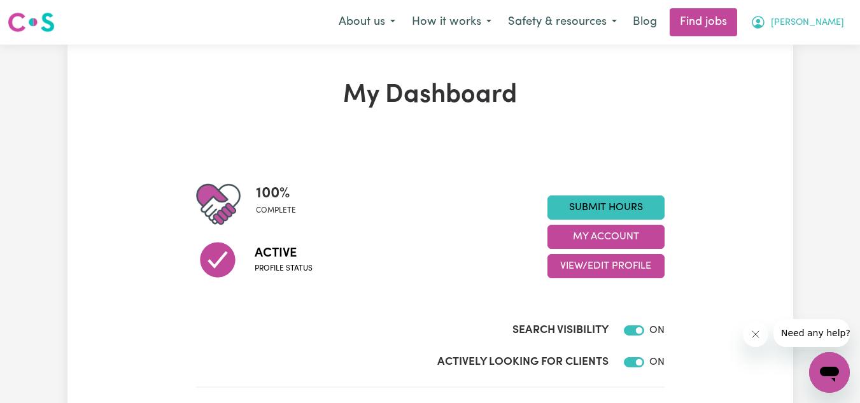
click at [803, 15] on button "[PERSON_NAME]" at bounding box center [797, 22] width 110 height 27
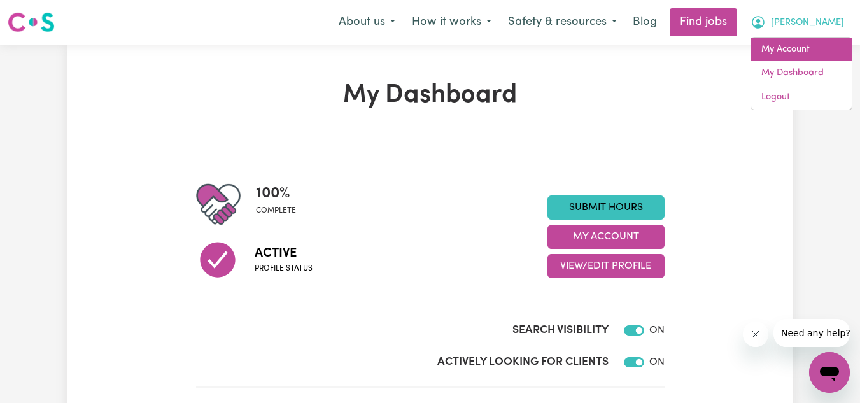
click at [799, 45] on link "My Account" at bounding box center [801, 50] width 101 height 24
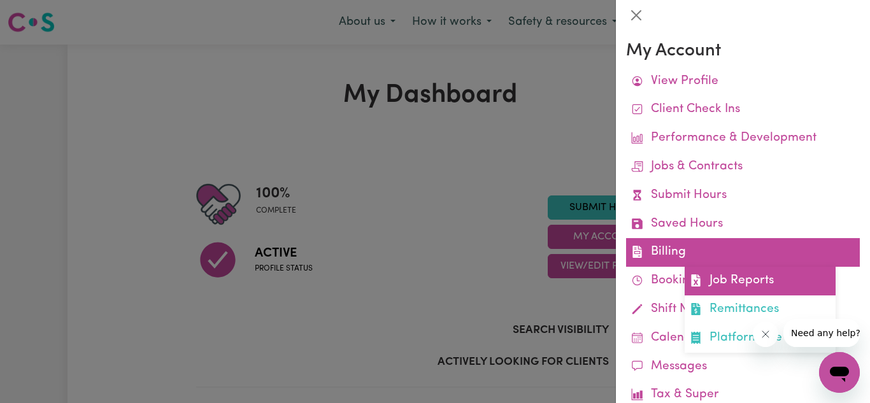
click at [730, 272] on link "Job Reports" at bounding box center [759, 281] width 151 height 29
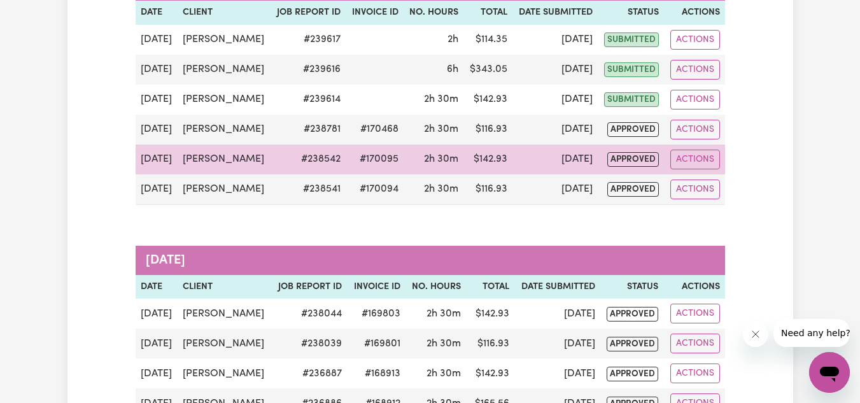
scroll to position [231, 0]
